Goal: Communication & Community: Answer question/provide support

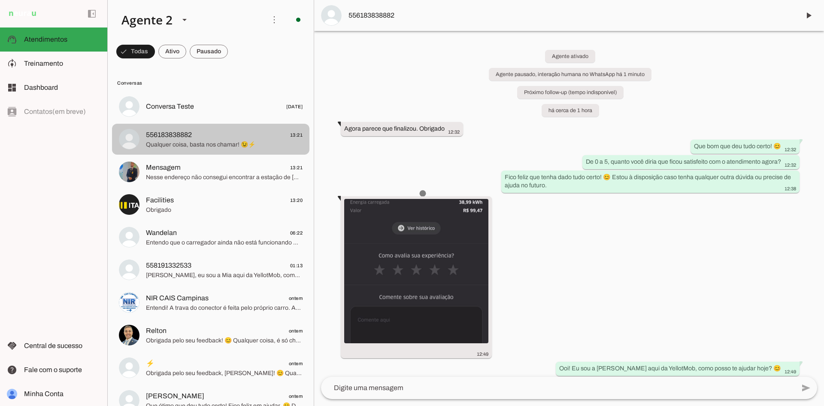
click at [247, 134] on span "556183838882 13:21" at bounding box center [224, 135] width 157 height 11
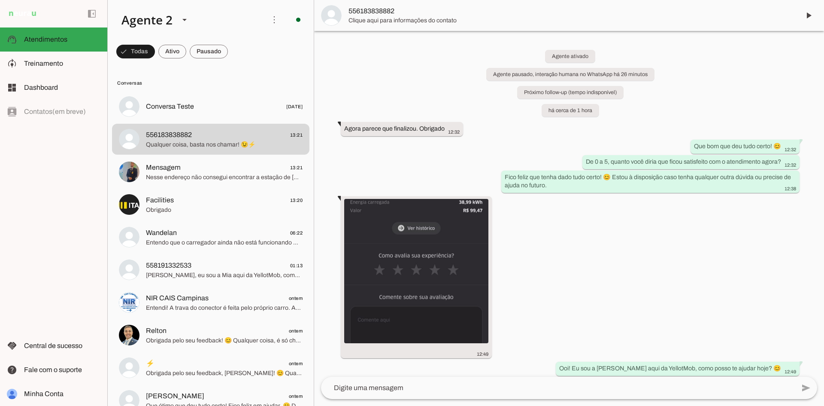
click at [155, 48] on span at bounding box center [135, 51] width 39 height 21
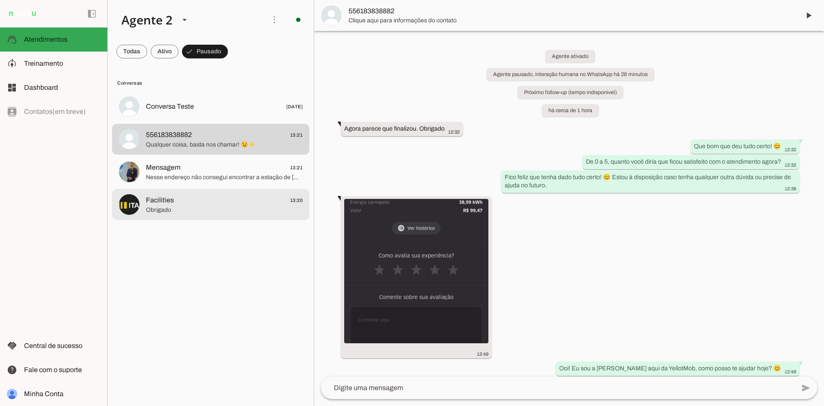
click at [229, 197] on span "Facilities 13:20" at bounding box center [224, 200] width 157 height 11
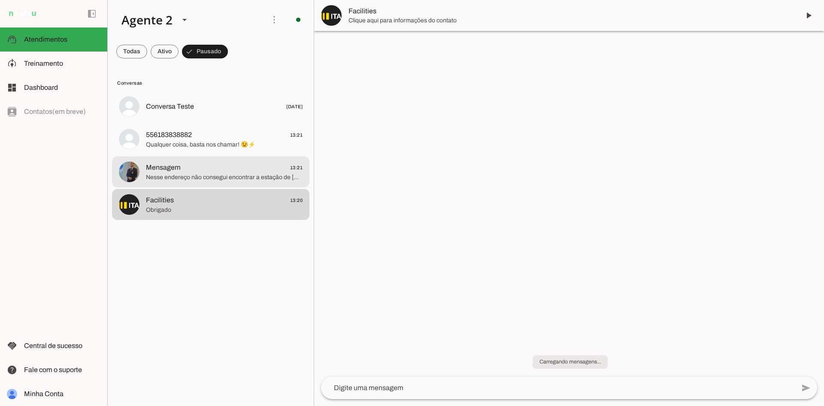
click at [229, 166] on span "Mensagem 13:21" at bounding box center [224, 167] width 157 height 11
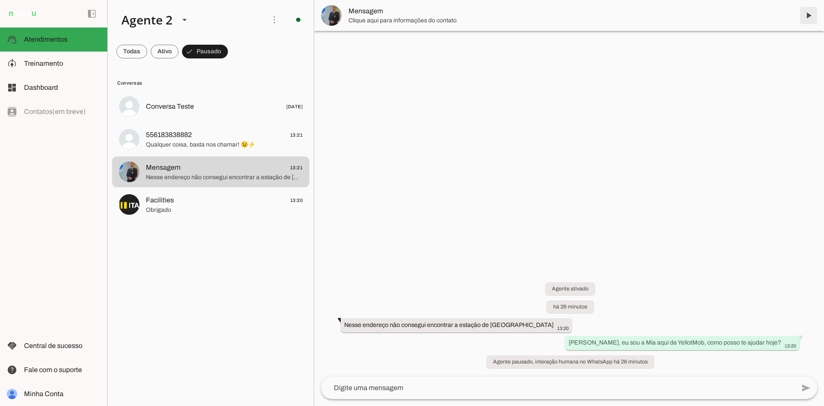
click at [810, 14] on span at bounding box center [808, 15] width 21 height 21
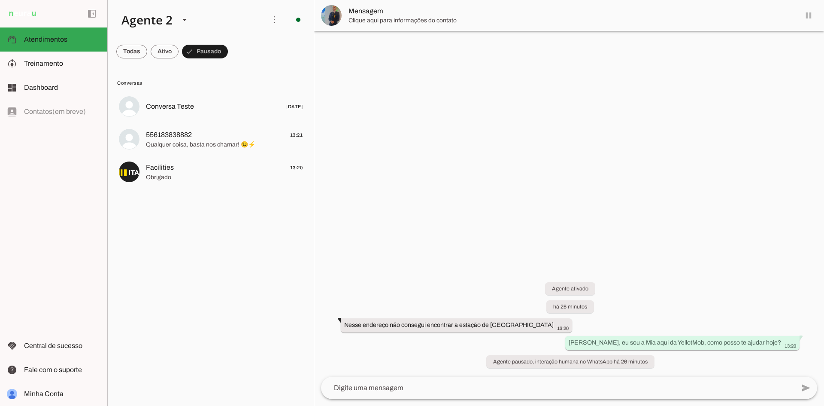
click at [170, 143] on span "Qualquer coisa, basta nos chamar! 😉⚡" at bounding box center [224, 144] width 157 height 9
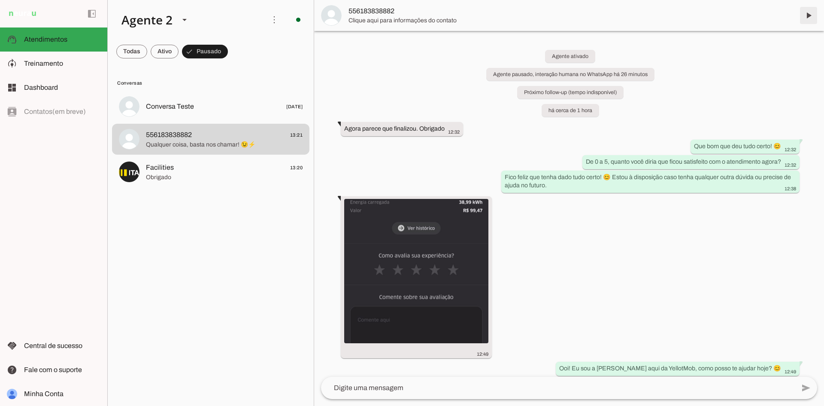
click at [810, 12] on span at bounding box center [808, 15] width 21 height 21
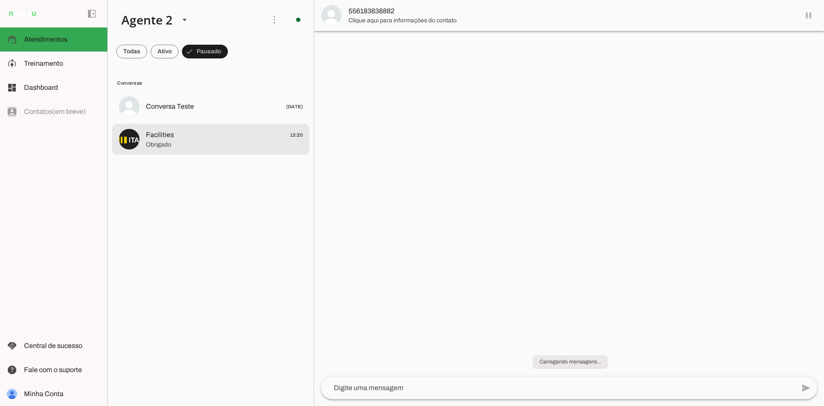
drag, startPoint x: 177, startPoint y: 144, endPoint x: 188, endPoint y: 144, distance: 10.3
click at [177, 144] on span "Obrigado" at bounding box center [224, 144] width 157 height 9
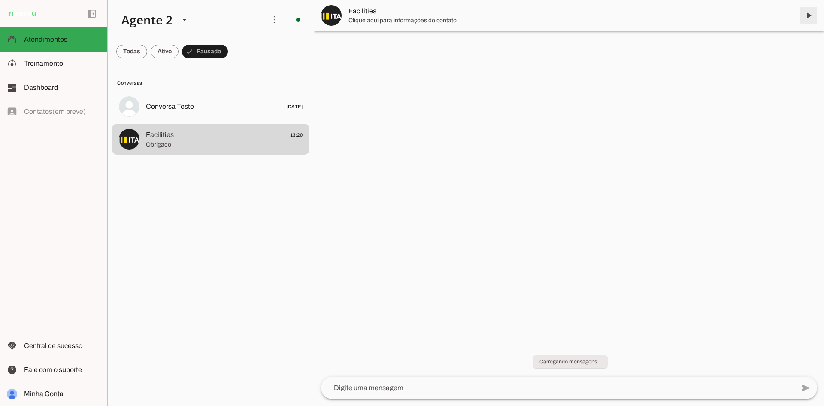
click at [808, 15] on span at bounding box center [808, 15] width 21 height 21
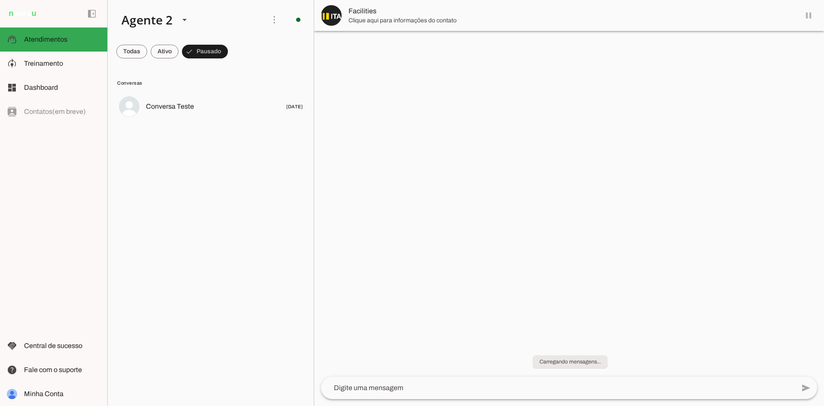
click at [134, 48] on span at bounding box center [131, 51] width 31 height 21
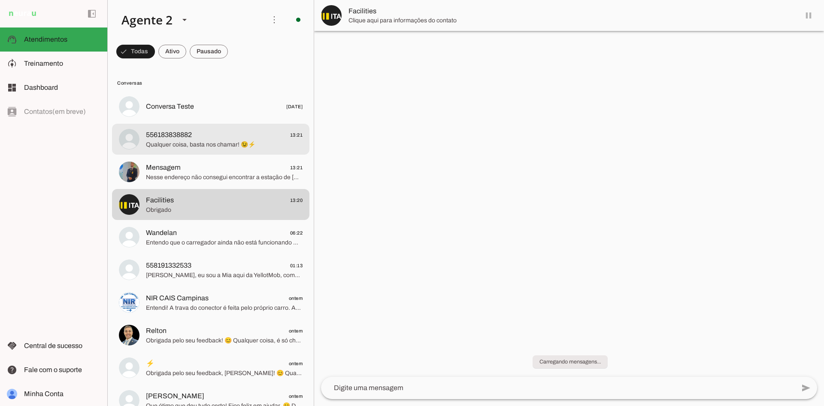
click at [241, 134] on span "556183838882 13:21" at bounding box center [224, 135] width 157 height 11
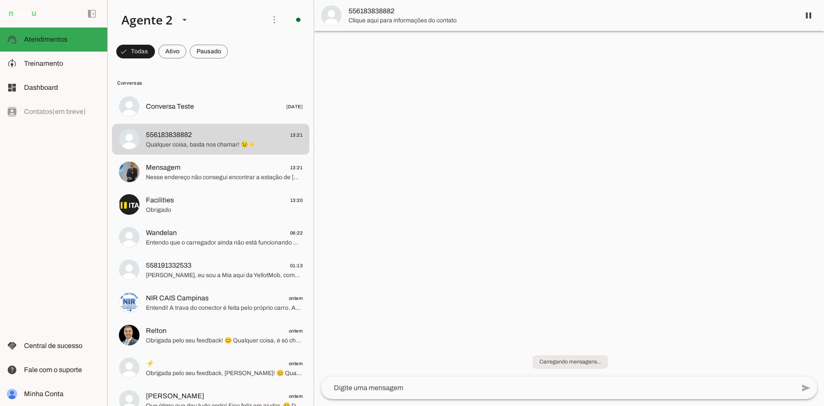
scroll to position [78, 0]
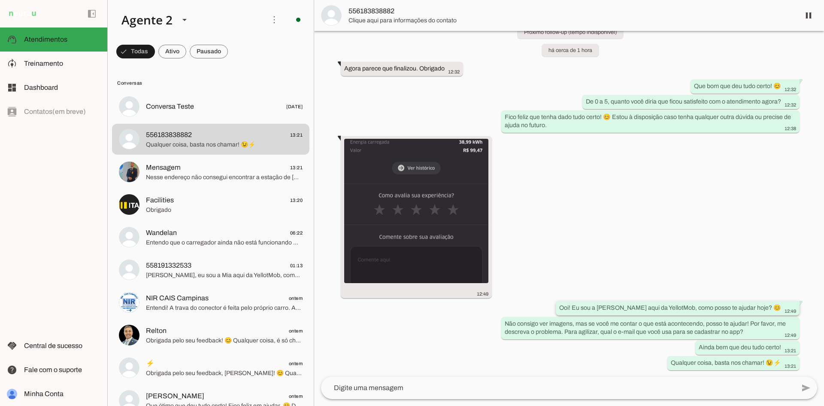
click at [640, 304] on div "Ooi! Eu sou a Mia aqui da YellotMob, como posso te ajudar hoje? 😊 12:49" at bounding box center [677, 308] width 237 height 11
click at [155, 50] on span at bounding box center [135, 51] width 39 height 21
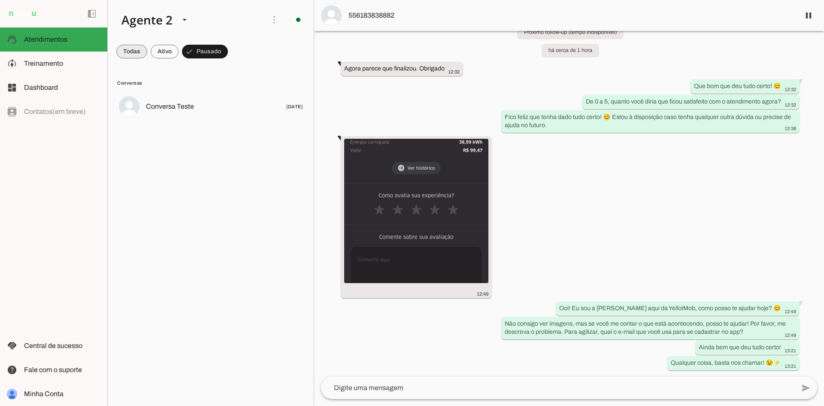
click at [130, 58] on span at bounding box center [131, 51] width 31 height 21
